Goal: Task Accomplishment & Management: Manage account settings

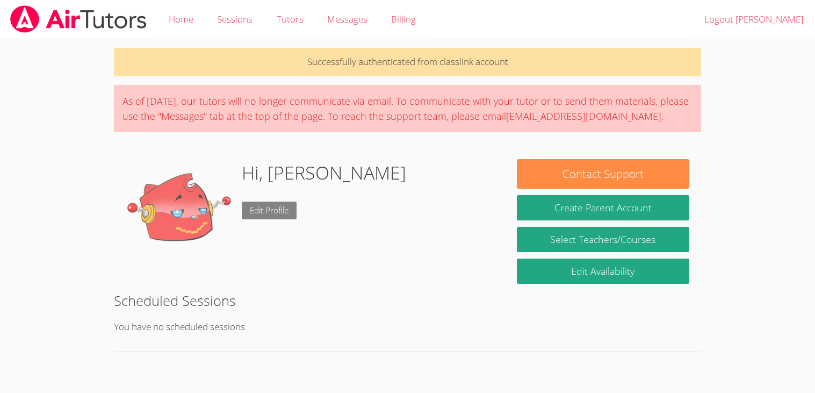
click at [266, 218] on link "Edit Profile" at bounding box center [269, 210] width 55 height 18
click at [222, 28] on link "Sessions" at bounding box center [234, 19] width 59 height 39
